Goal: Transaction & Acquisition: Purchase product/service

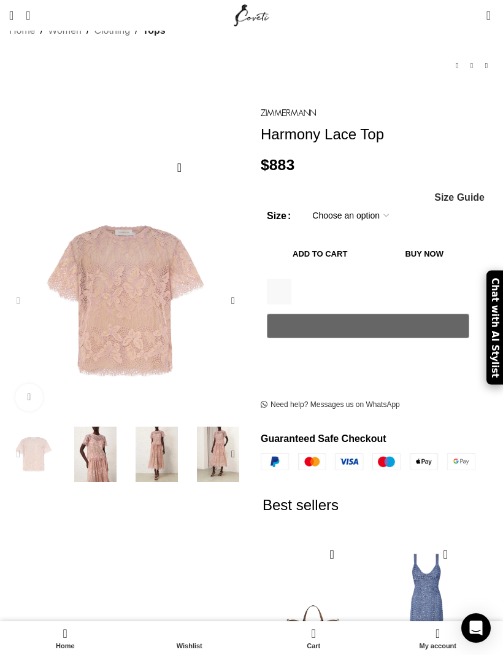
scroll to position [75, 0]
click at [379, 203] on select "Choose an option 6 UK 8 UK 10 UK 12 UK 14 UK 16 UK" at bounding box center [350, 216] width 95 height 26
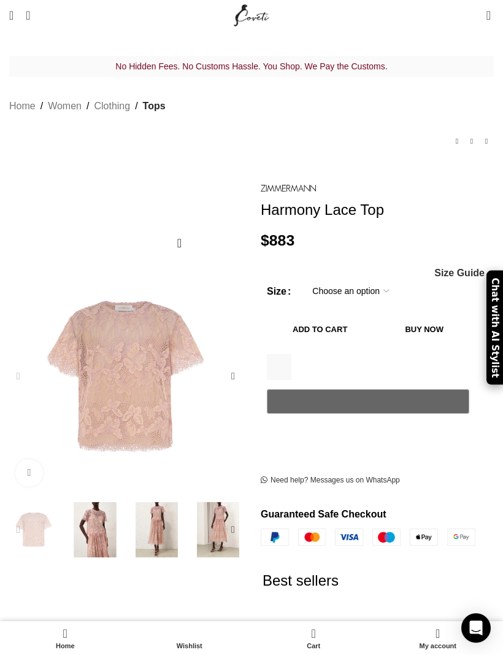
click at [13, 14] on span "Open mobile menu" at bounding box center [11, 15] width 4 height 12
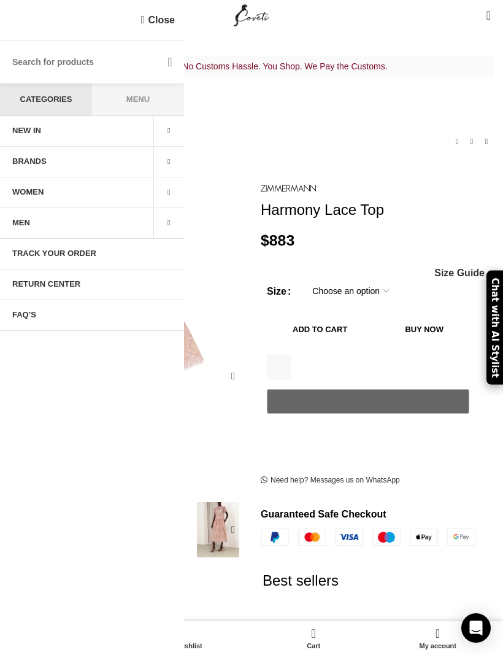
scroll to position [0, 135]
click at [106, 186] on link "WOMEN" at bounding box center [76, 192] width 153 height 31
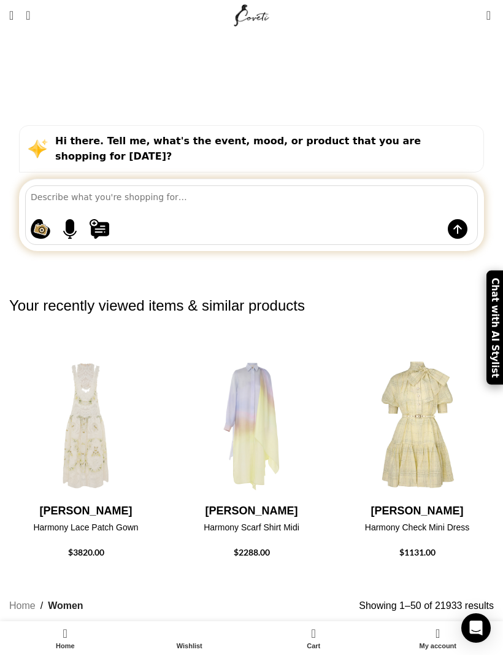
click at [20, 26] on link "Menu" at bounding box center [11, 15] width 17 height 25
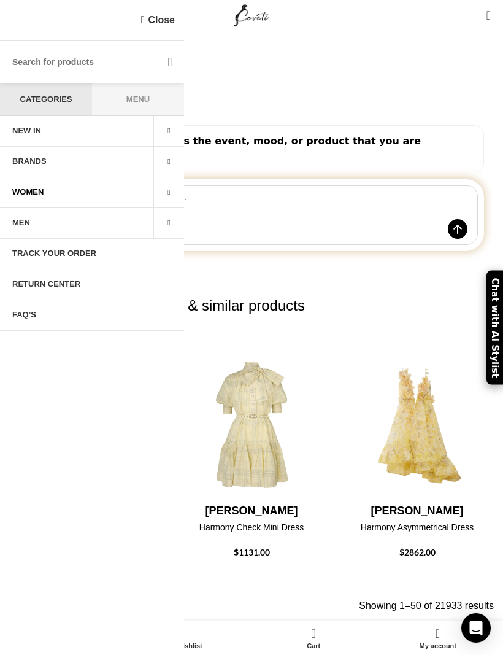
click at [27, 190] on span "WOMEN" at bounding box center [27, 192] width 31 height 10
click at [77, 193] on link "WOMEN" at bounding box center [76, 192] width 153 height 31
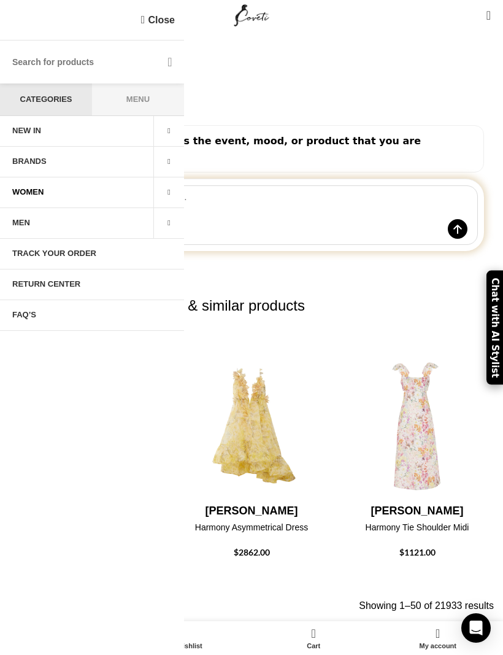
click at [169, 195] on span at bounding box center [168, 192] width 31 height 31
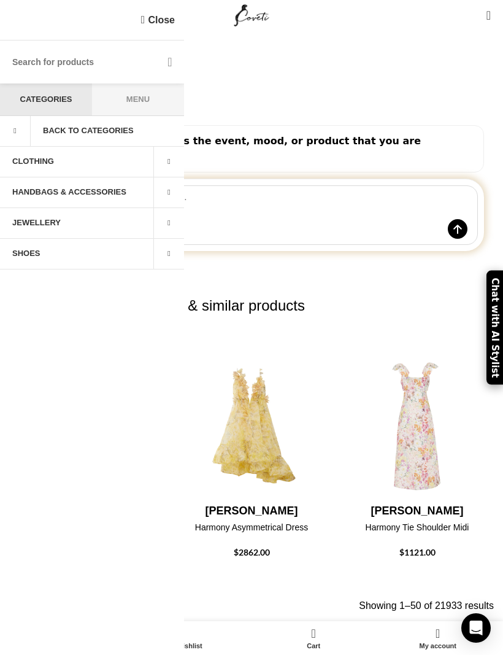
click at [123, 187] on link "WOMEN" at bounding box center [45, 192] width 153 height 31
click at [34, 165] on li "BRANDS Back Schiaparelli Zimmermann Alemais Aje Shona Joy LOEWE Safiyaa Arab fa…" at bounding box center [92, 162] width 184 height 31
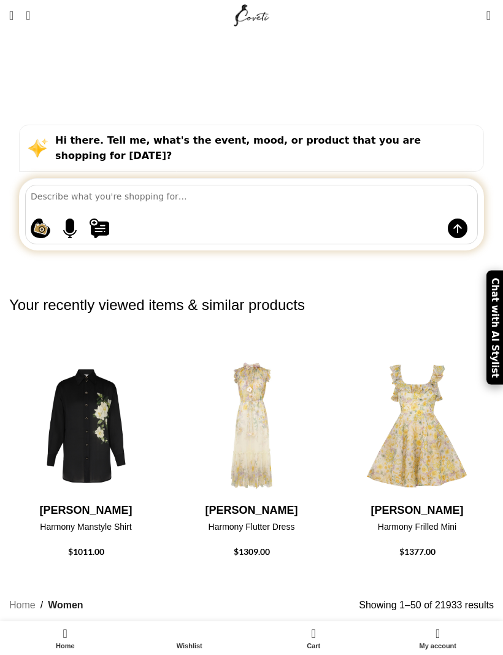
click at [94, 134] on strong "Hi there. Tell me, what's the event, mood, or product that you are shopping for…" at bounding box center [238, 148] width 366 height 28
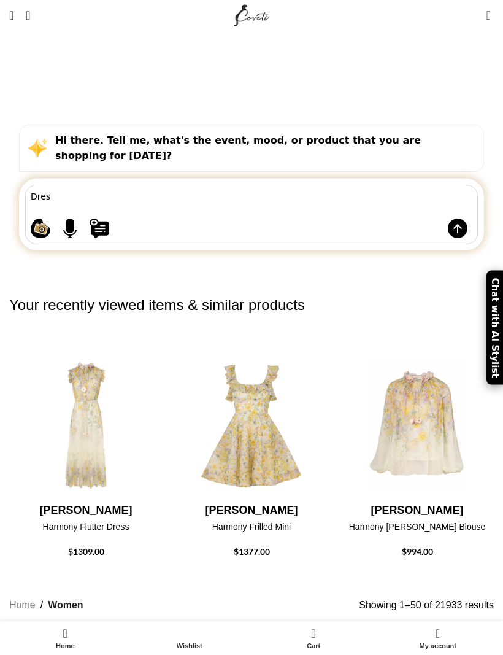
type textarea "Dress"
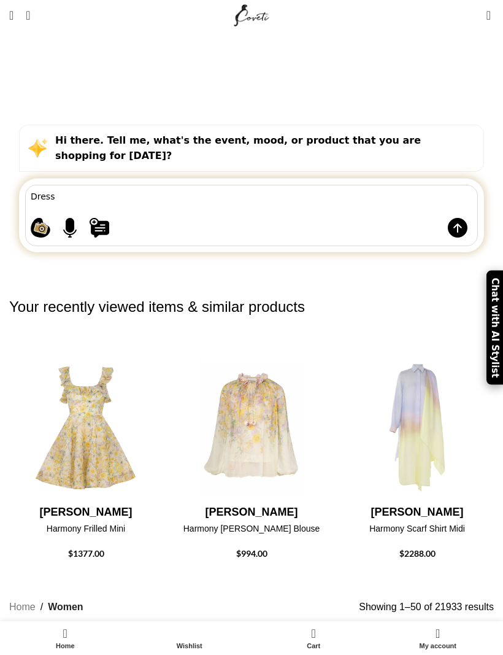
click at [457, 218] on img at bounding box center [458, 228] width 20 height 20
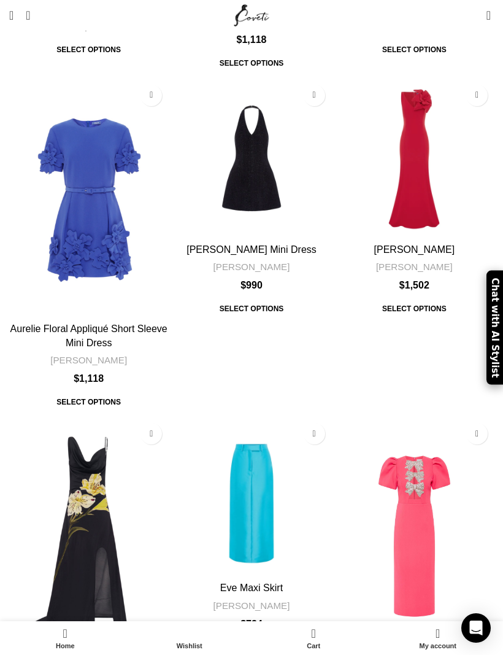
scroll to position [4854, 0]
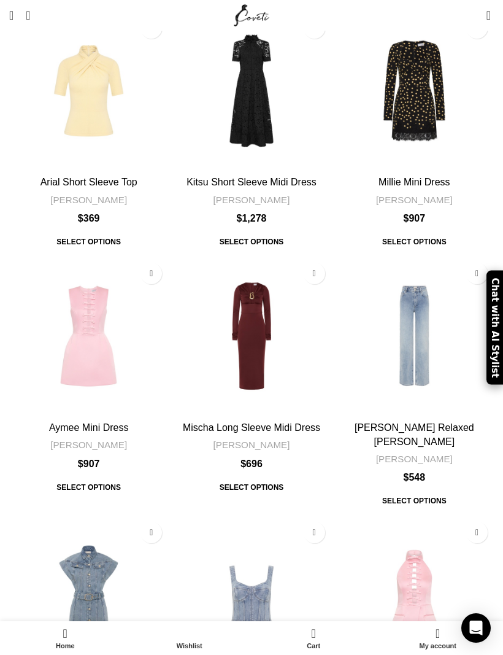
scroll to position [3364, 0]
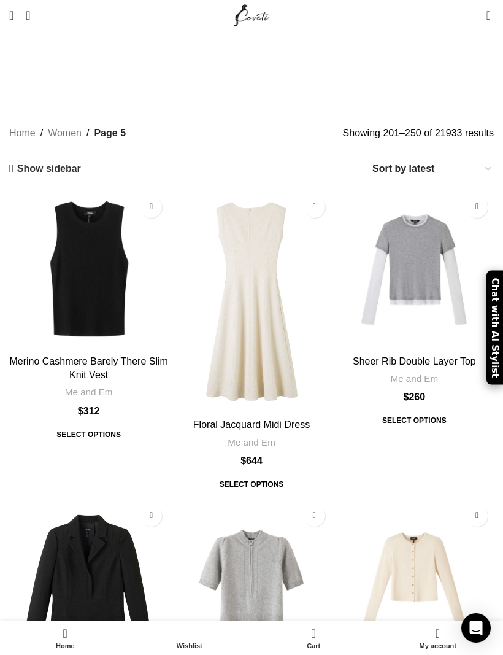
click at [30, 18] on span "Search" at bounding box center [28, 15] width 4 height 12
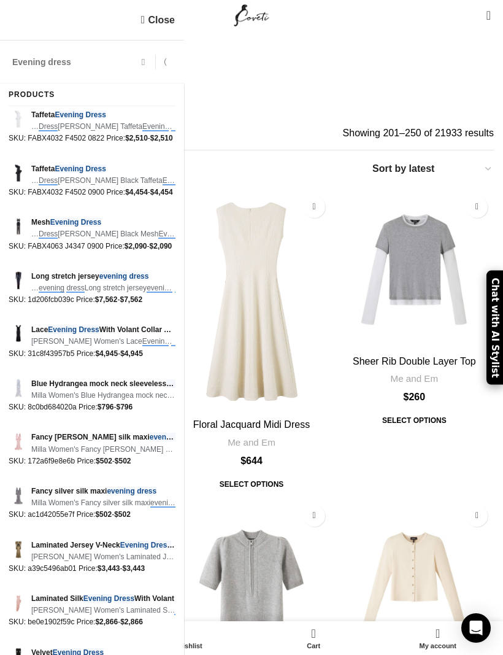
type input "Evening dress"
click at [170, 62] on button "Search" at bounding box center [170, 61] width 28 height 43
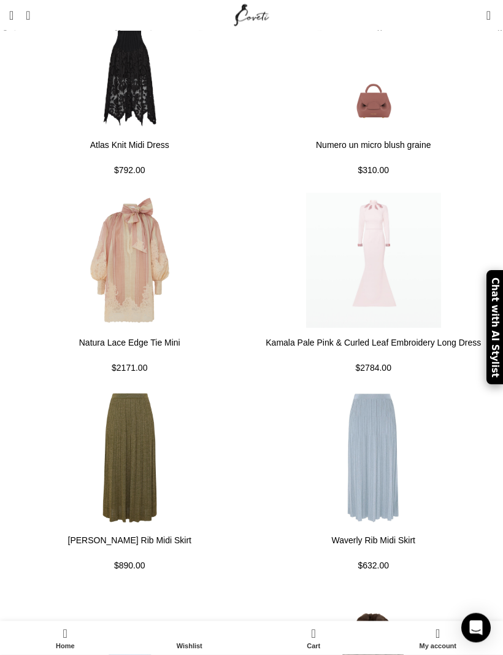
scroll to position [1104, 0]
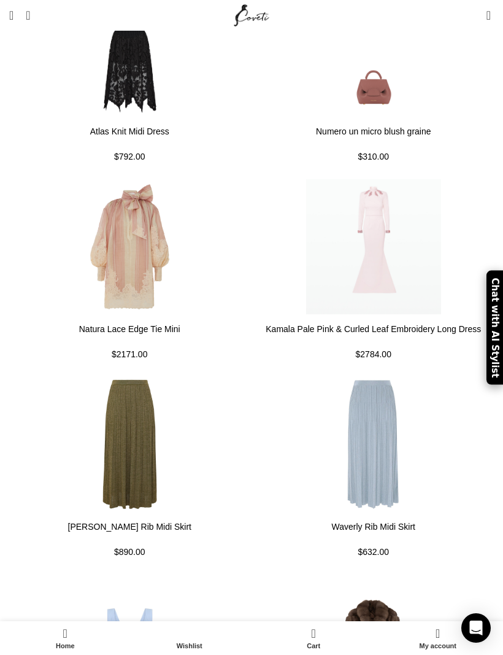
click at [391, 320] on img at bounding box center [373, 393] width 241 height 147
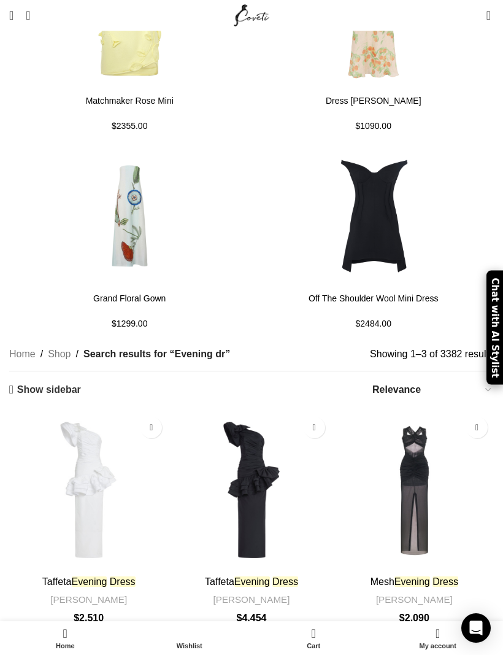
scroll to position [3005, 0]
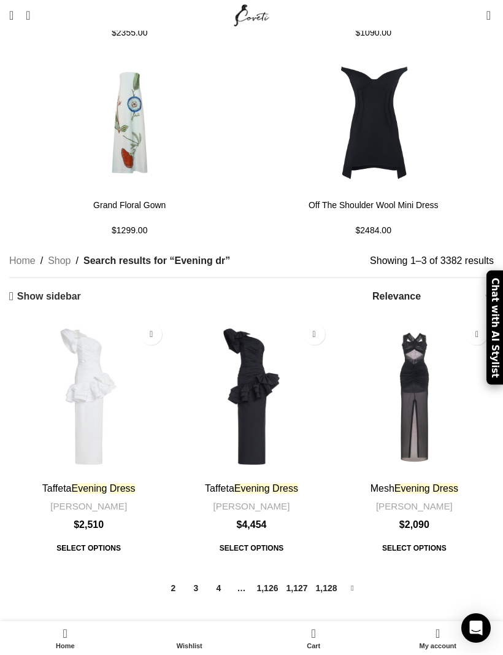
click at [348, 577] on link "→" at bounding box center [352, 587] width 21 height 21
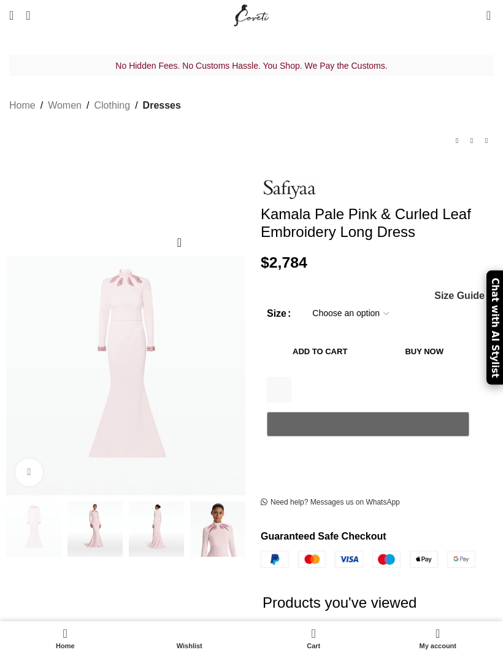
click at [231, 526] on img at bounding box center [217, 528] width 55 height 55
click at [217, 526] on img at bounding box center [217, 528] width 55 height 55
click at [156, 514] on img at bounding box center [156, 528] width 55 height 55
click at [222, 509] on img at bounding box center [217, 528] width 55 height 55
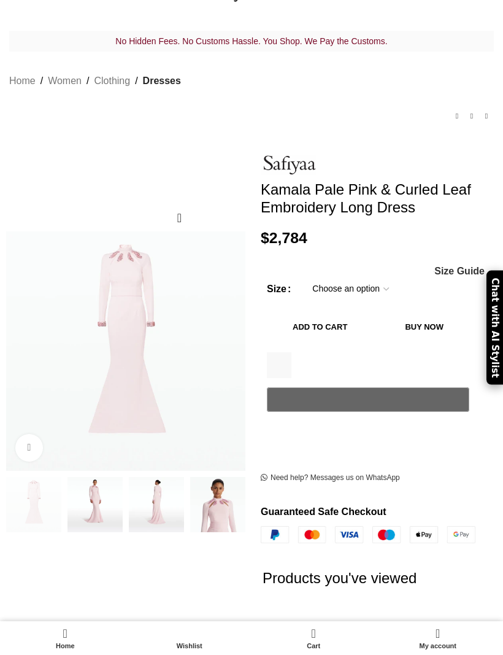
scroll to position [37, 0]
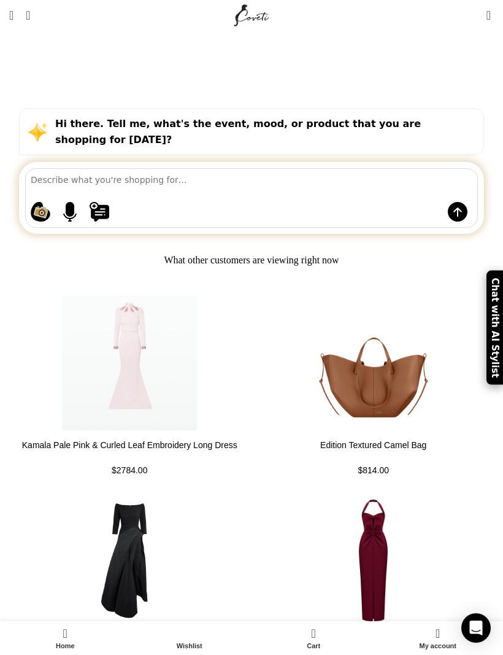
click at [283, 168] on div "Shopping ideas Casual summer dresses that aren't floral Cowgirl chic boots Prin…" at bounding box center [251, 198] width 453 height 60
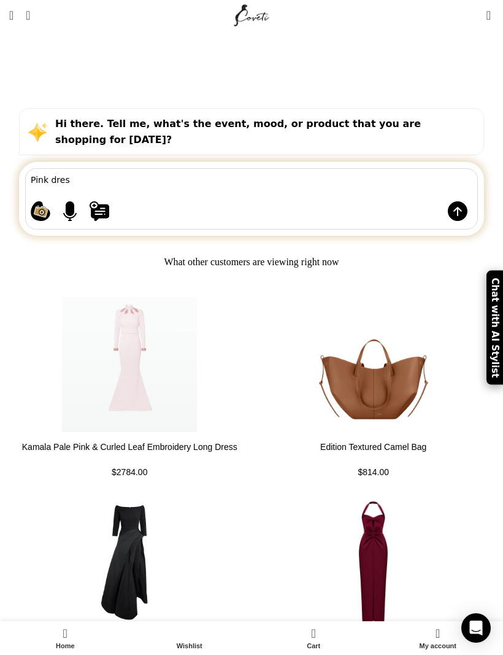
type textarea "Pink dress"
click at [452, 201] on img at bounding box center [458, 211] width 20 height 20
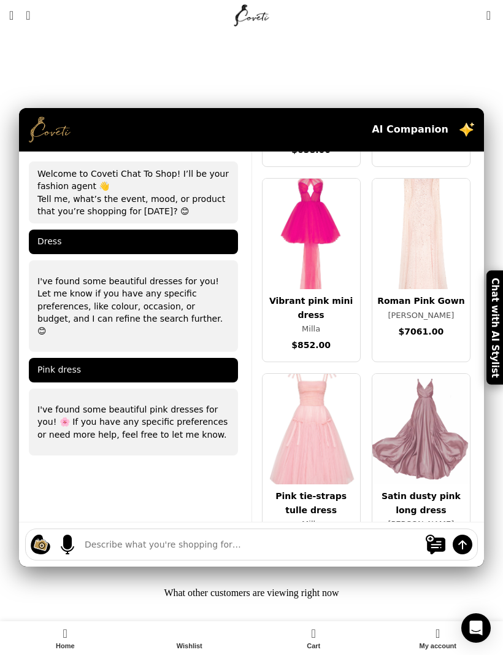
scroll to position [143, 0]
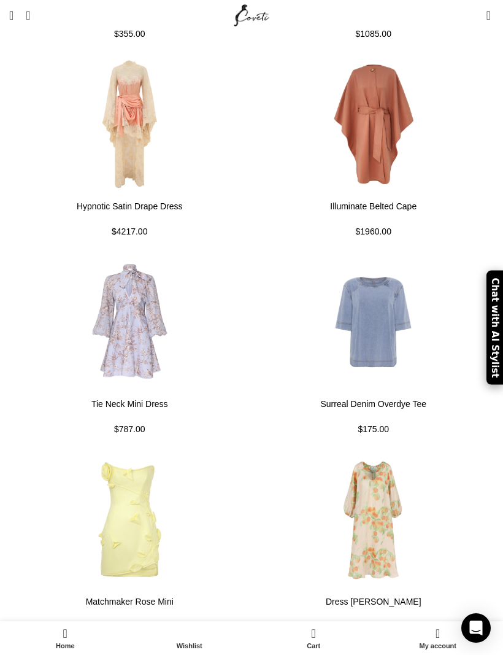
scroll to position [2298, 0]
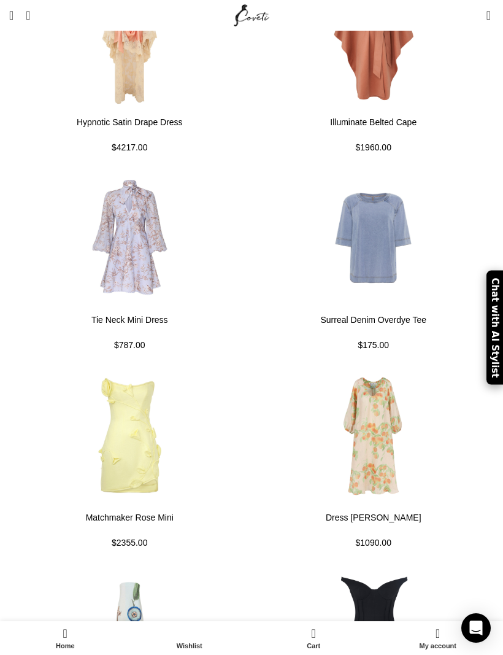
click at [113, 311] on img at bounding box center [129, 384] width 241 height 147
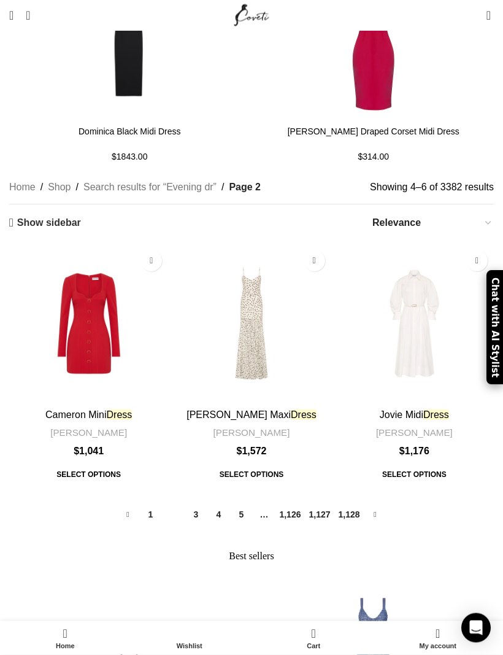
scroll to position [3135, 0]
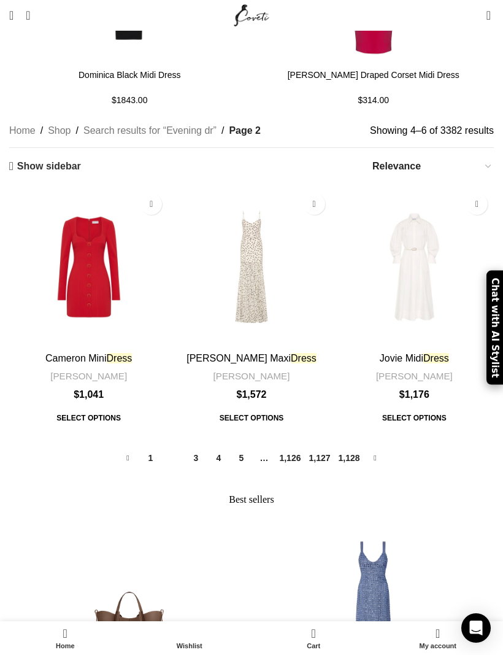
click at [250, 266] on img at bounding box center [251, 266] width 159 height 159
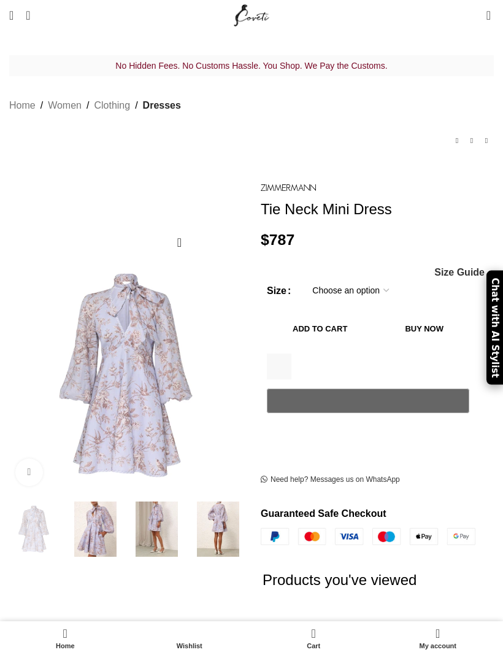
click at [222, 525] on img at bounding box center [217, 528] width 55 height 55
click at [221, 517] on div "Next slide" at bounding box center [233, 529] width 25 height 25
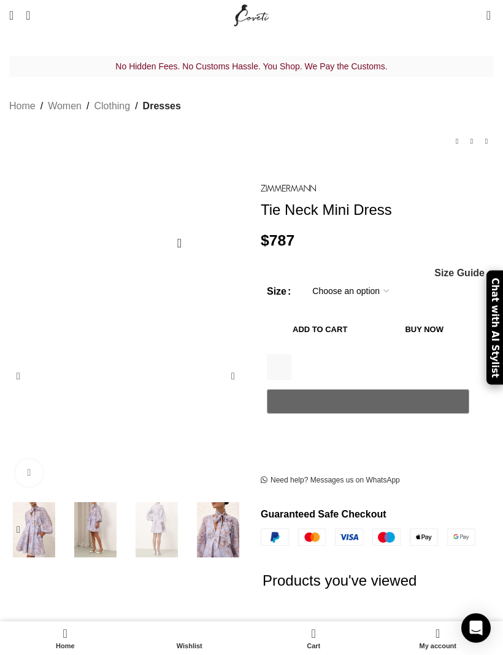
scroll to position [0, 135]
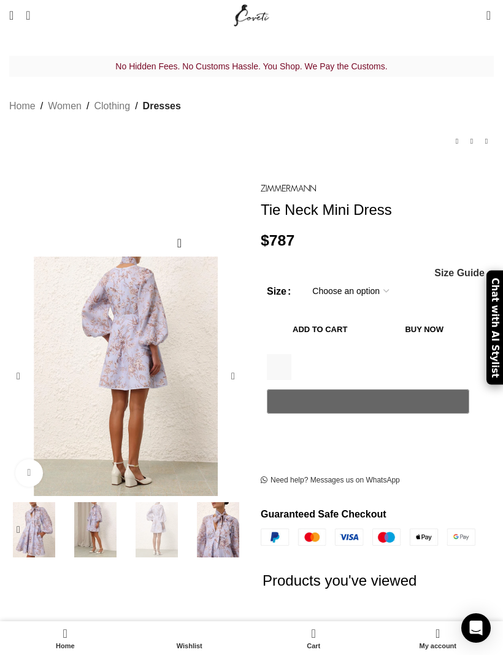
click at [235, 364] on div "Next slide" at bounding box center [233, 376] width 25 height 25
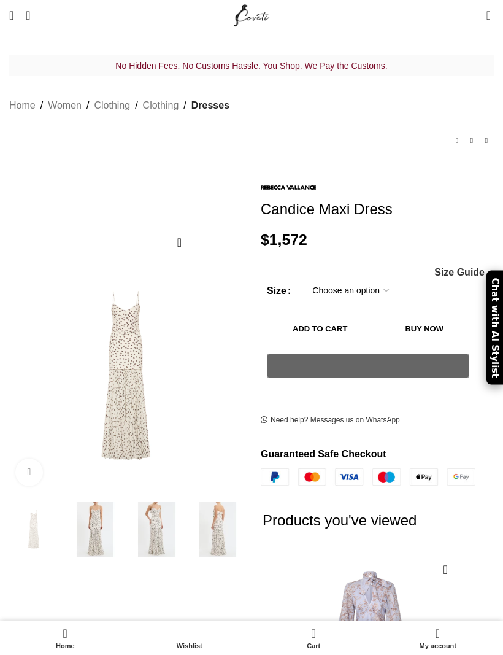
click at [163, 506] on img at bounding box center [156, 528] width 55 height 55
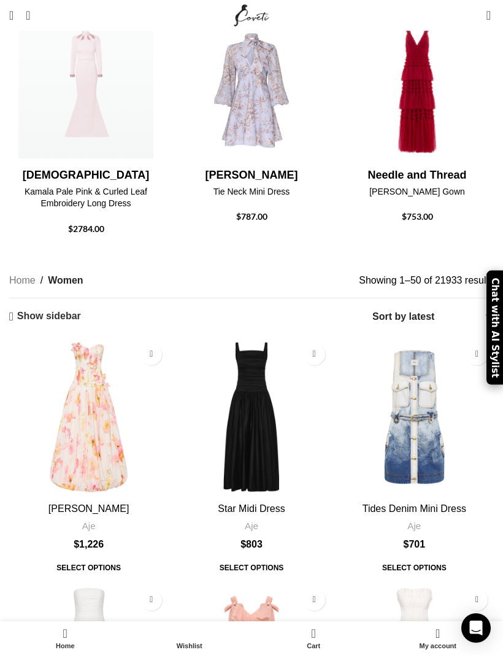
scroll to position [335, 0]
